Goal: Transaction & Acquisition: Purchase product/service

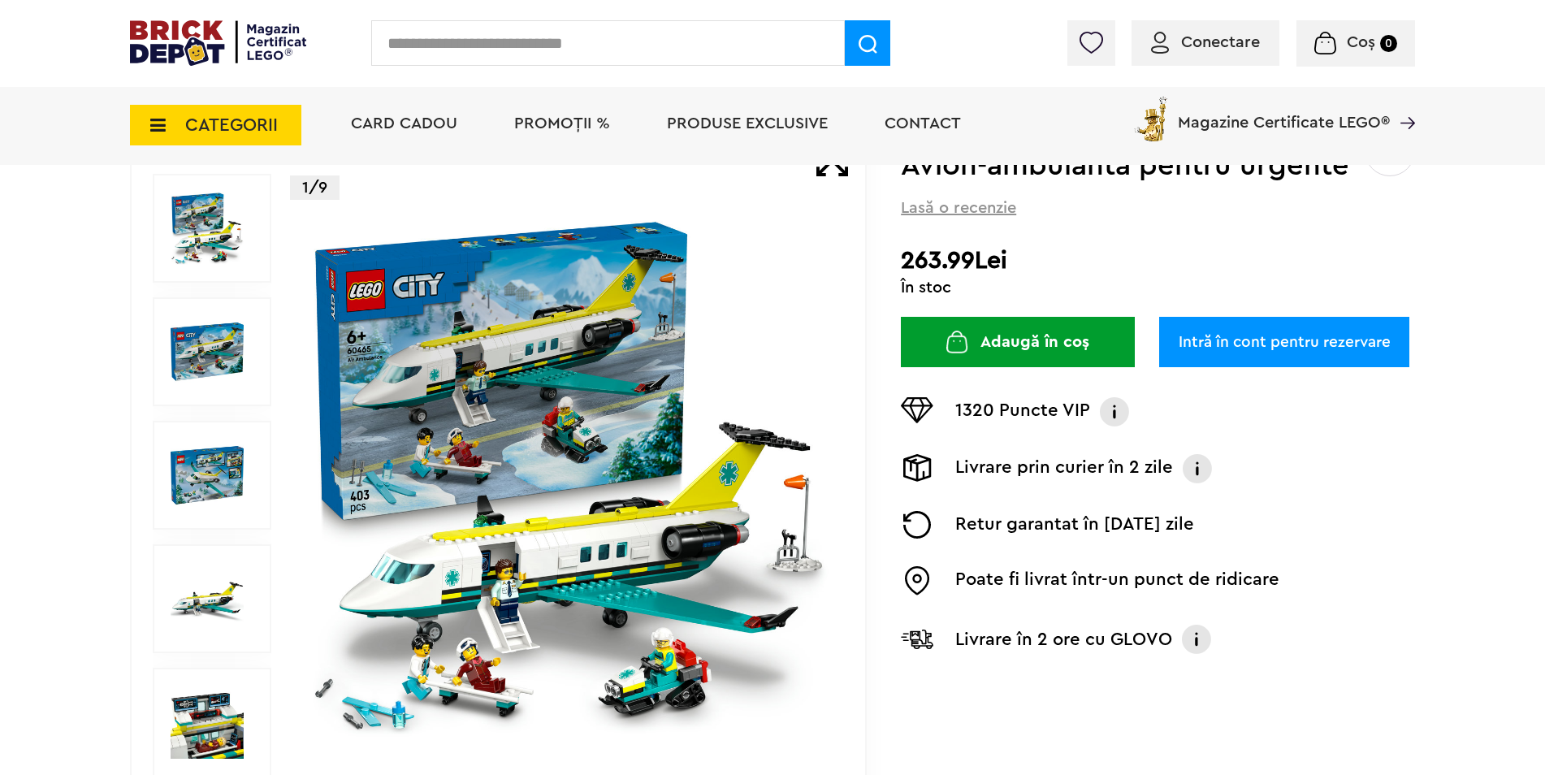
scroll to position [81, 0]
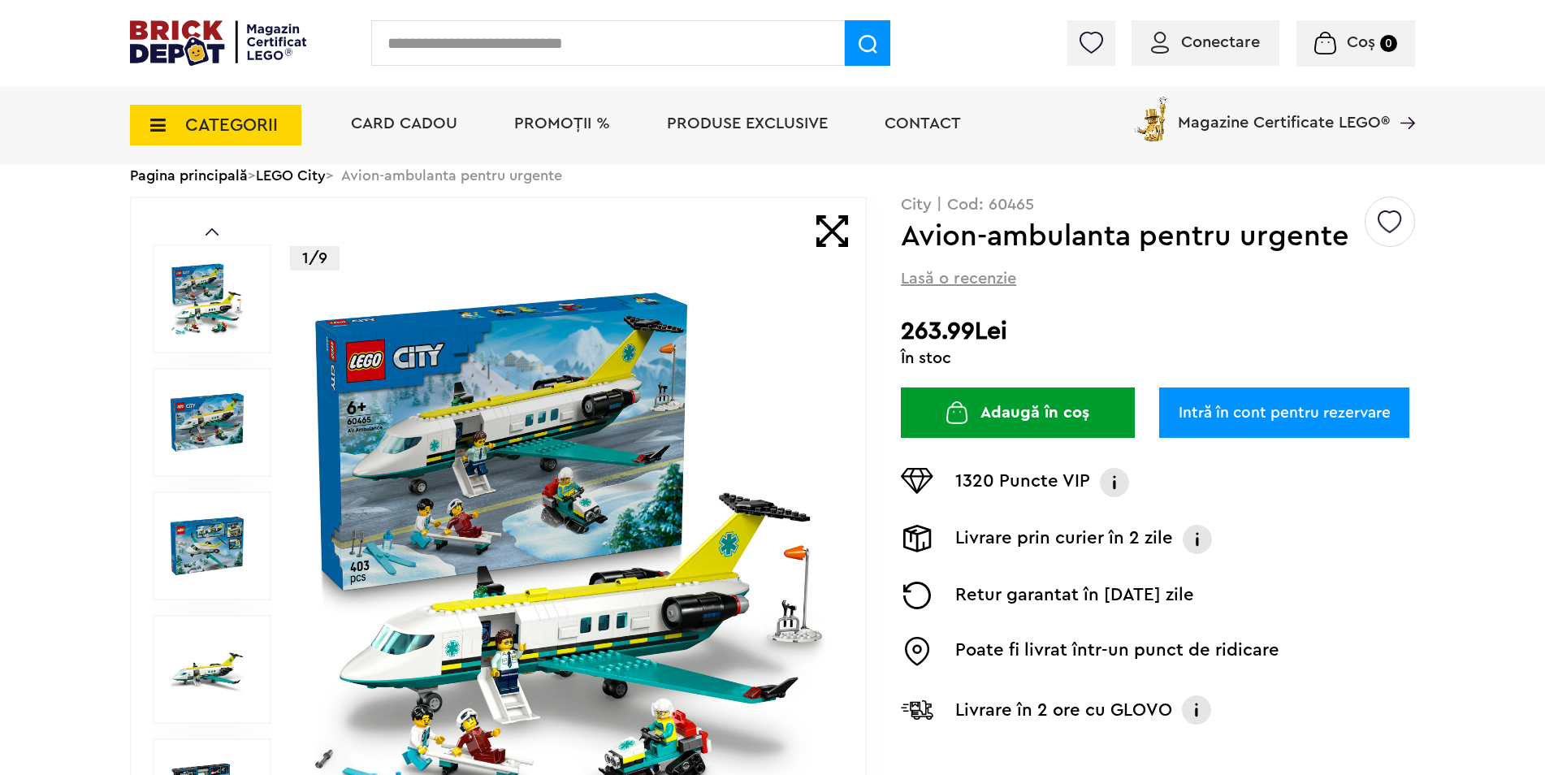
drag, startPoint x: 1004, startPoint y: 327, endPoint x: 1087, endPoint y: 331, distance: 82.9
click at [1087, 331] on h2 "263.99Lei" at bounding box center [1158, 331] width 514 height 29
click at [1082, 336] on h2 "263.99Lei" at bounding box center [1158, 331] width 514 height 29
drag, startPoint x: 905, startPoint y: 329, endPoint x: 1011, endPoint y: 338, distance: 106.8
click at [1011, 338] on h2 "263.99Lei" at bounding box center [1158, 331] width 514 height 29
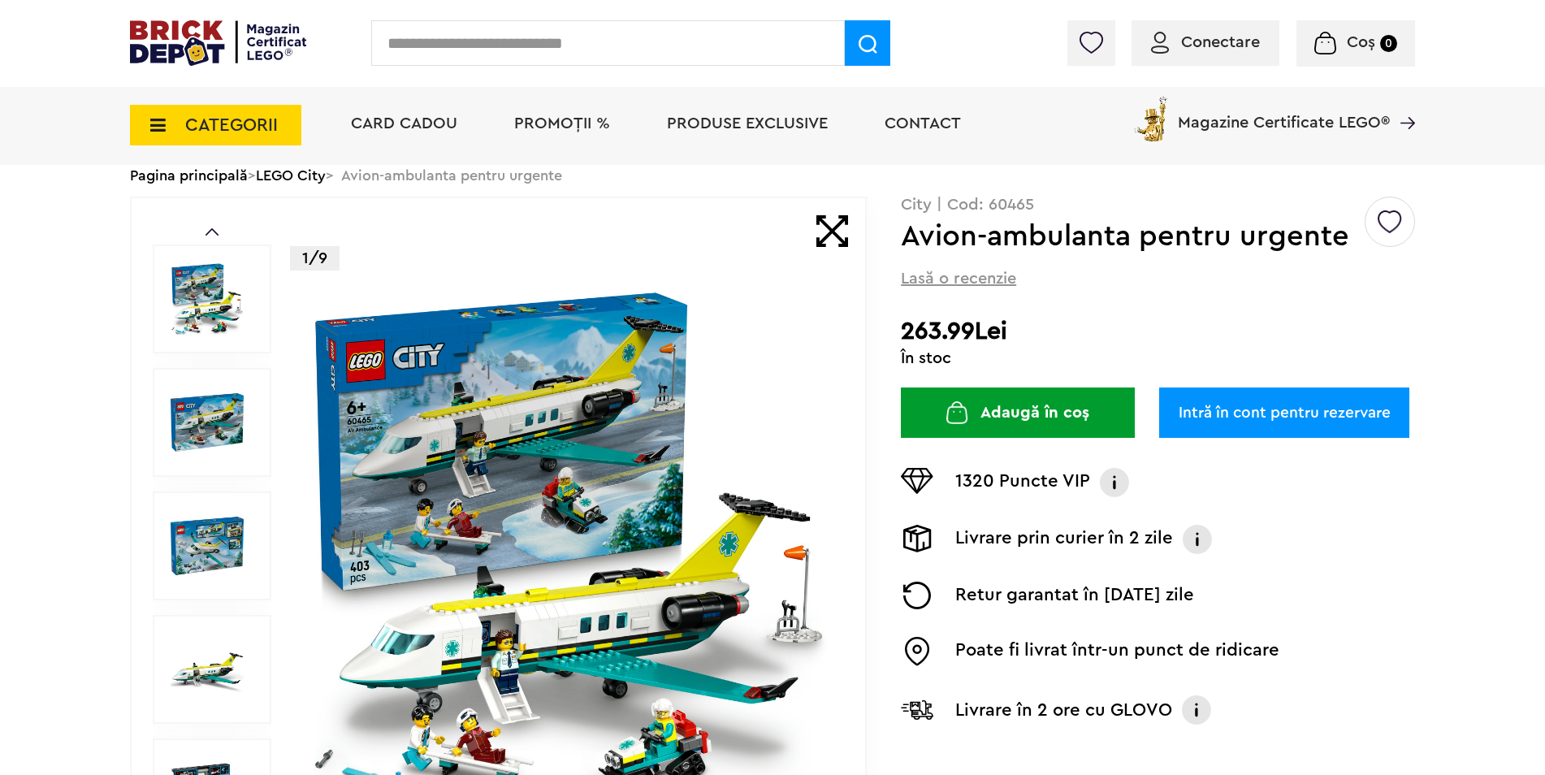
click at [923, 333] on h2 "263.99Lei" at bounding box center [1158, 331] width 514 height 29
drag, startPoint x: 894, startPoint y: 333, endPoint x: 1038, endPoint y: 334, distance: 143.8
click at [1038, 333] on div "Prev Next 1/9 Creează o listă nouă City | Cod: 60465 Avion-ambulanta pentru urg…" at bounding box center [772, 546] width 1285 height 699
click at [1088, 293] on div "Creează o listă nouă City | Cod: 60465 Avion-ambulanta pentru urgente Lasă o re…" at bounding box center [1158, 473] width 514 height 553
drag, startPoint x: 917, startPoint y: 329, endPoint x: 943, endPoint y: 331, distance: 26.1
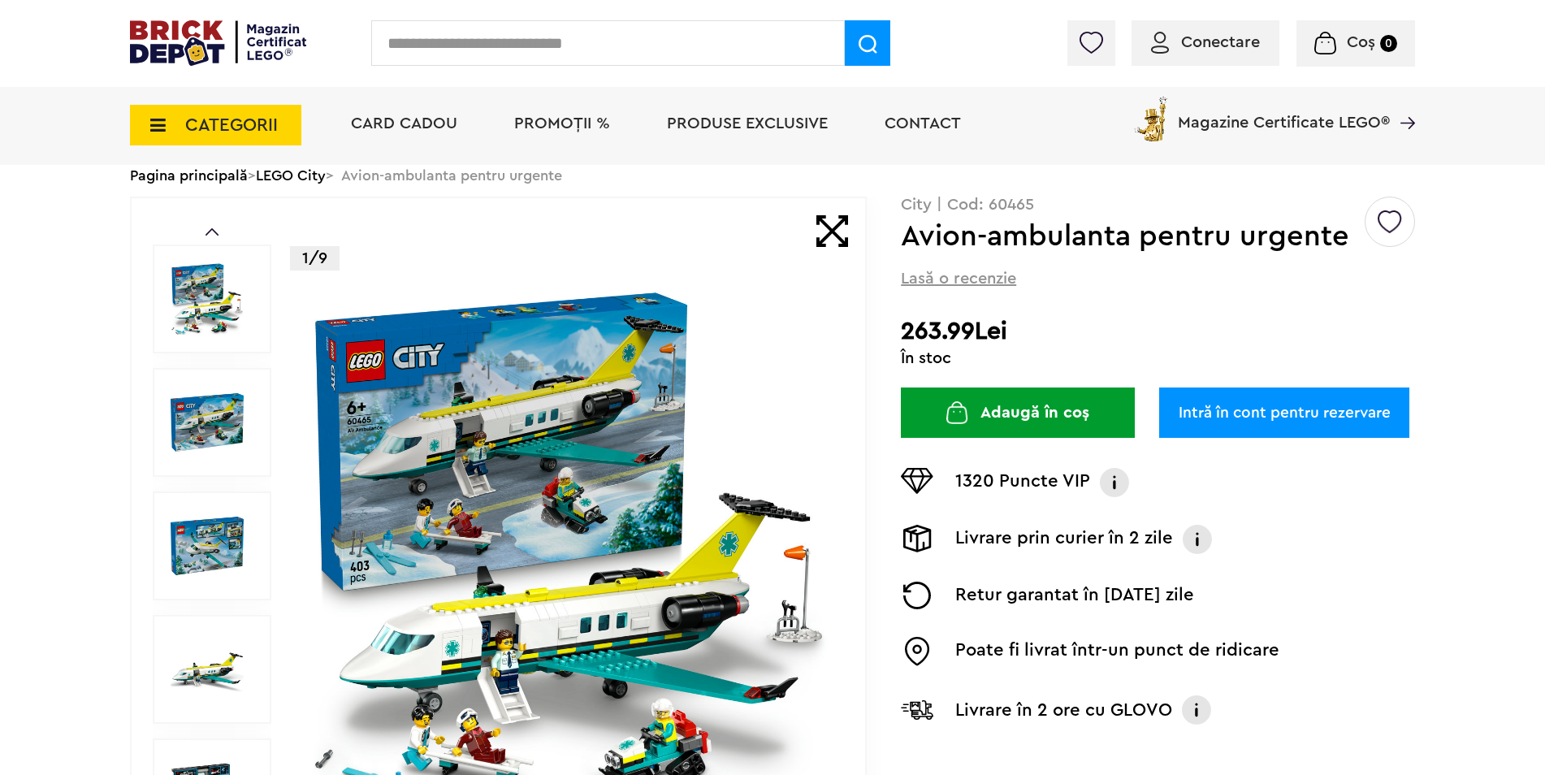
click at [943, 331] on h2 "263.99Lei" at bounding box center [1158, 331] width 514 height 29
drag, startPoint x: 943, startPoint y: 331, endPoint x: 906, endPoint y: 335, distance: 37.5
click at [906, 335] on h2 "263.99Lei" at bounding box center [1158, 331] width 514 height 29
drag, startPoint x: 906, startPoint y: 335, endPoint x: 1152, endPoint y: 317, distance: 246.7
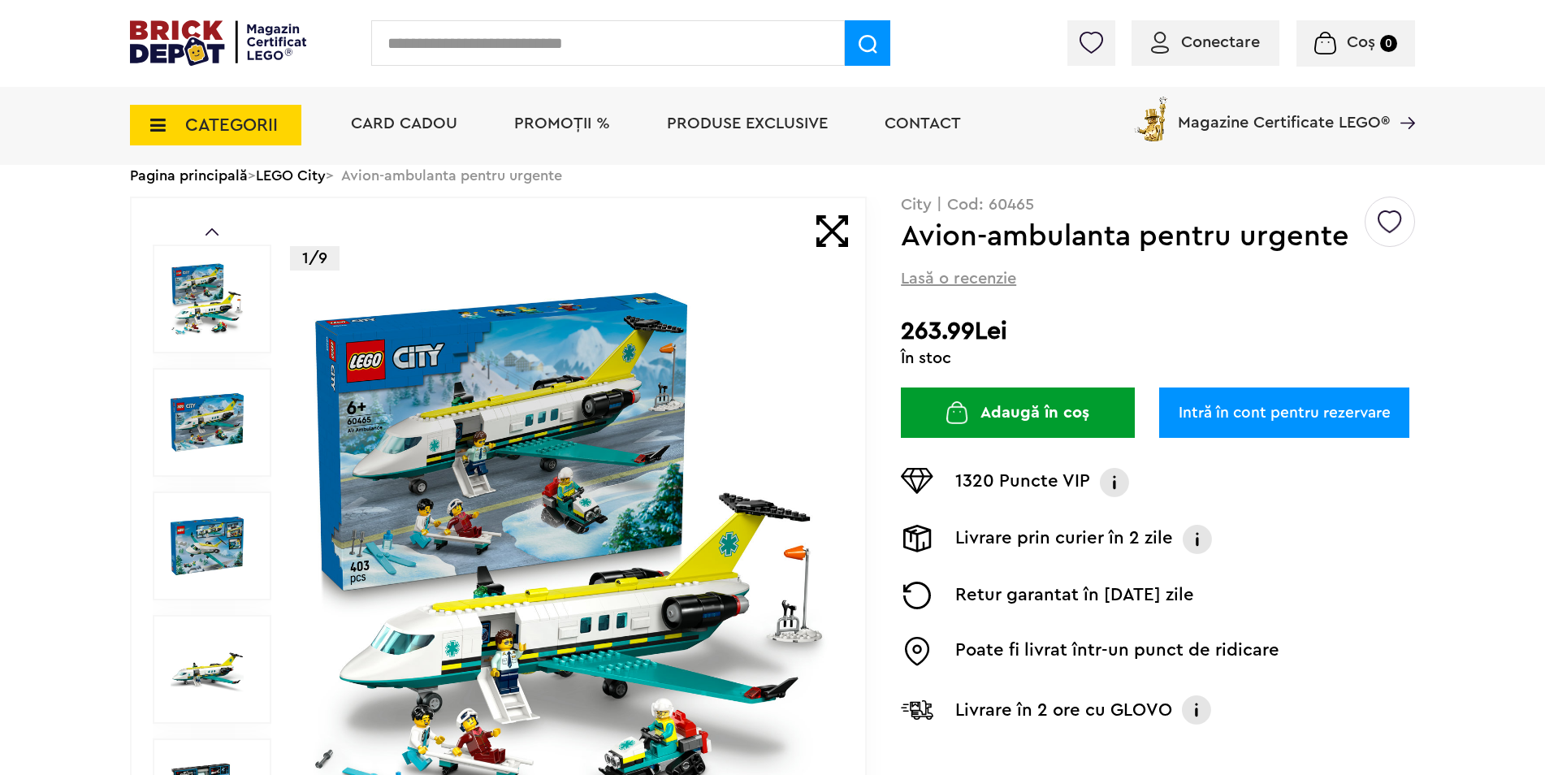
click at [1152, 317] on h2 "263.99Lei" at bounding box center [1158, 331] width 514 height 29
